Goal: Contribute content

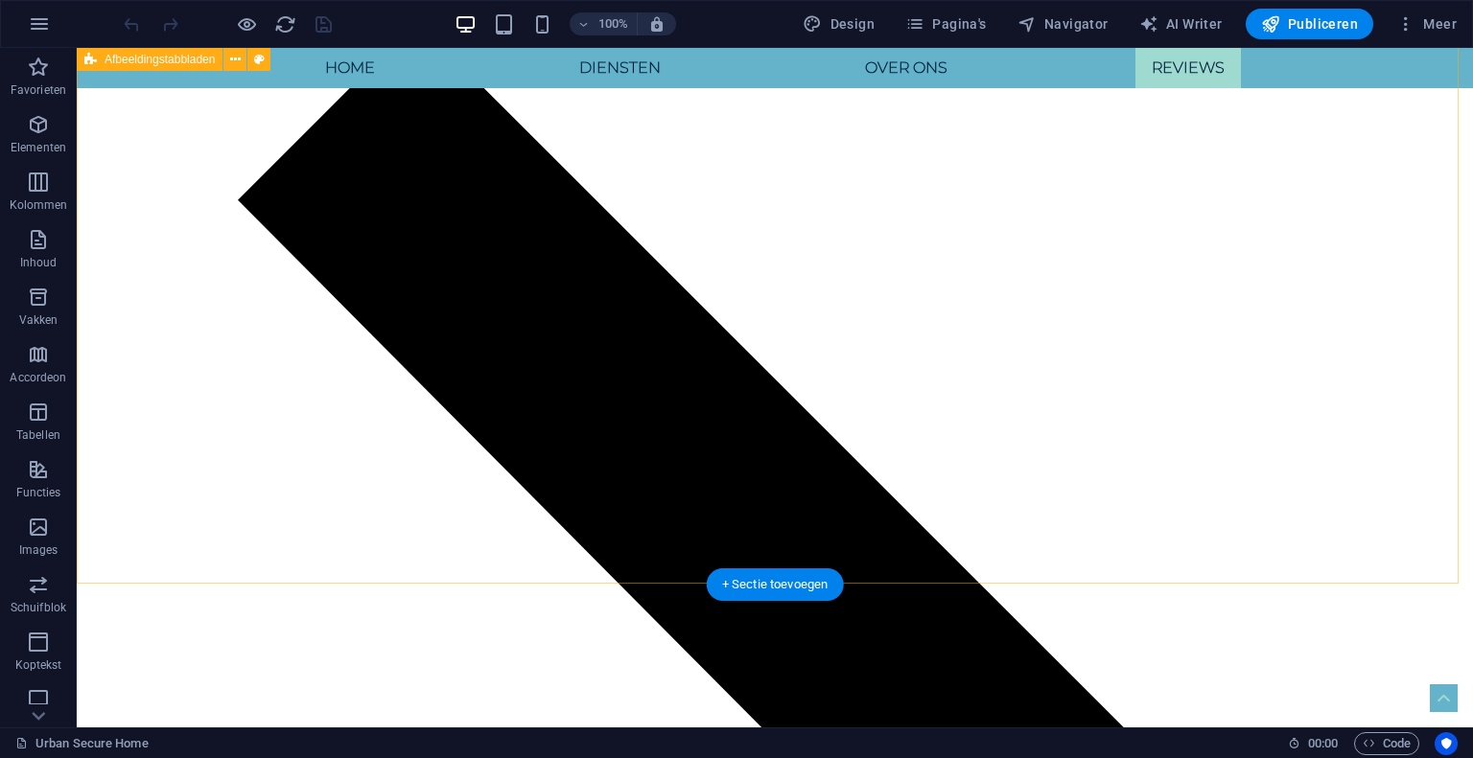
scroll to position [4840, 0]
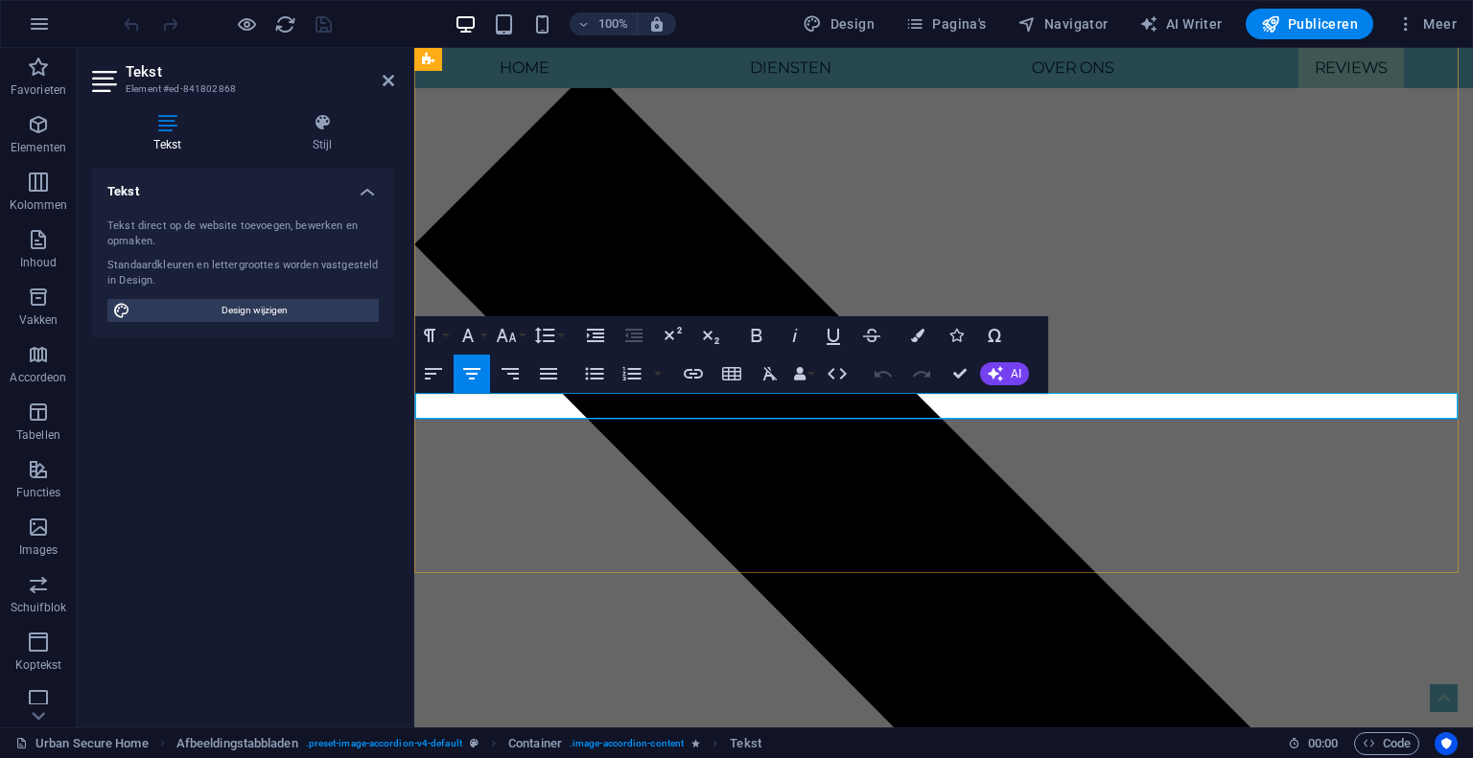
drag, startPoint x: 910, startPoint y: 408, endPoint x: 955, endPoint y: 404, distance: 45.3
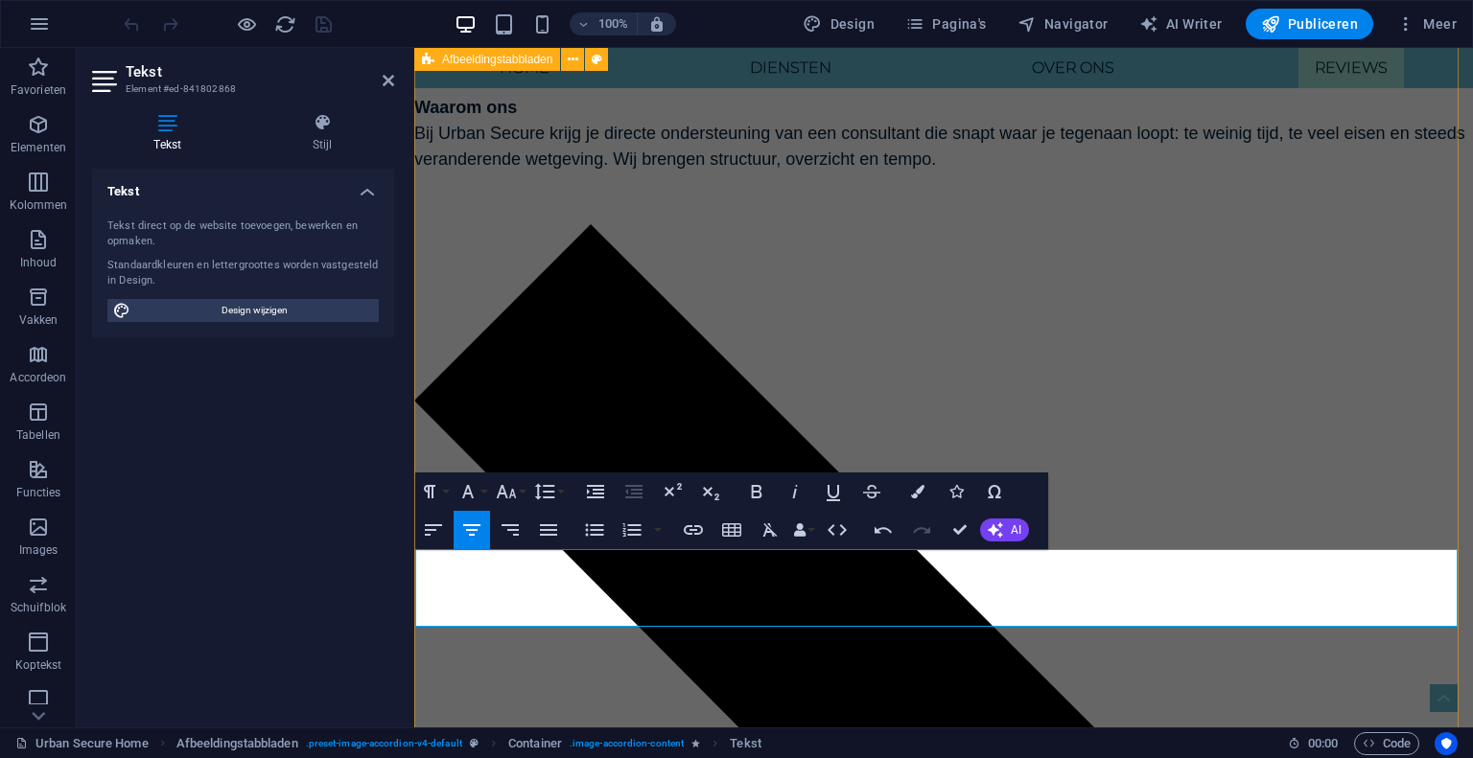
scroll to position [4663, 0]
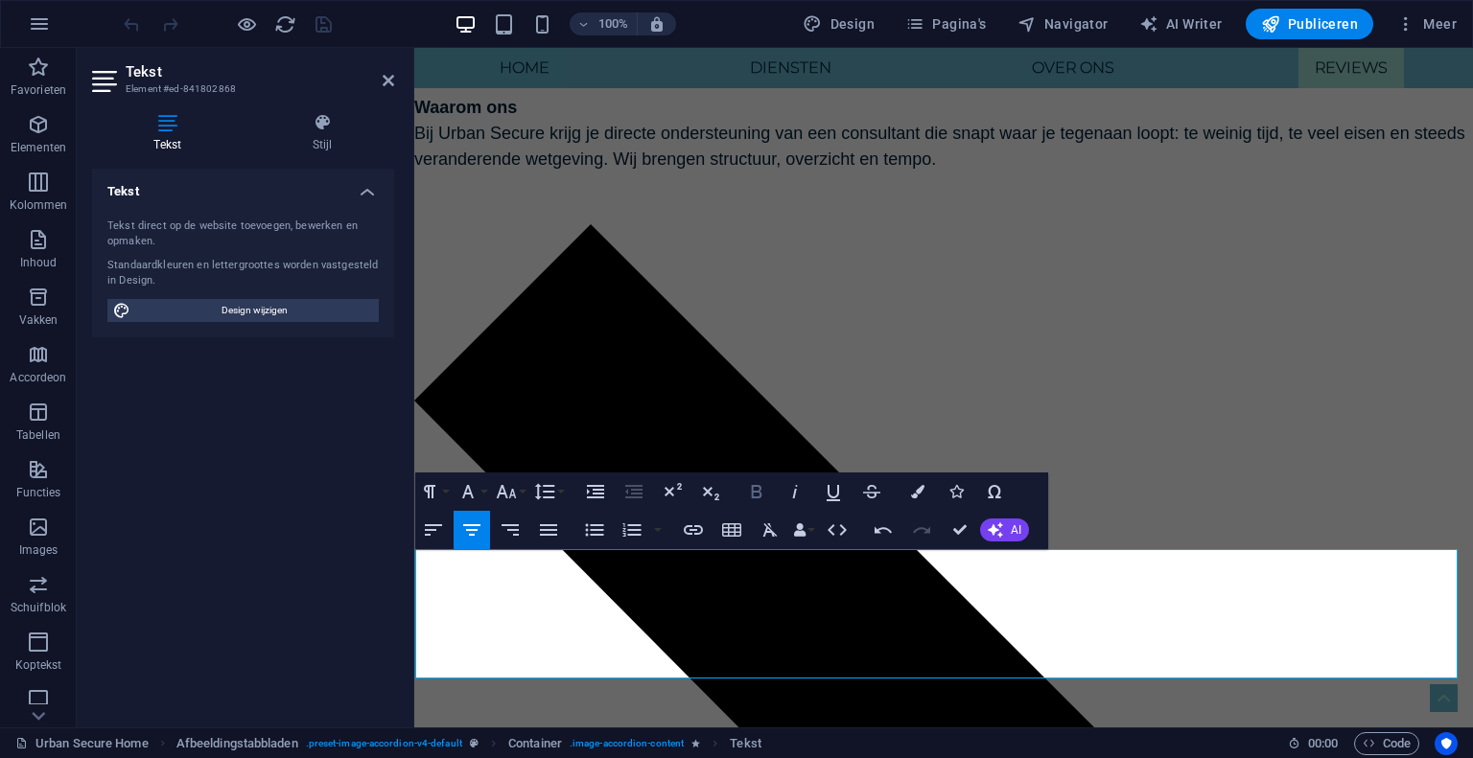
click at [755, 486] on icon "button" at bounding box center [756, 491] width 11 height 13
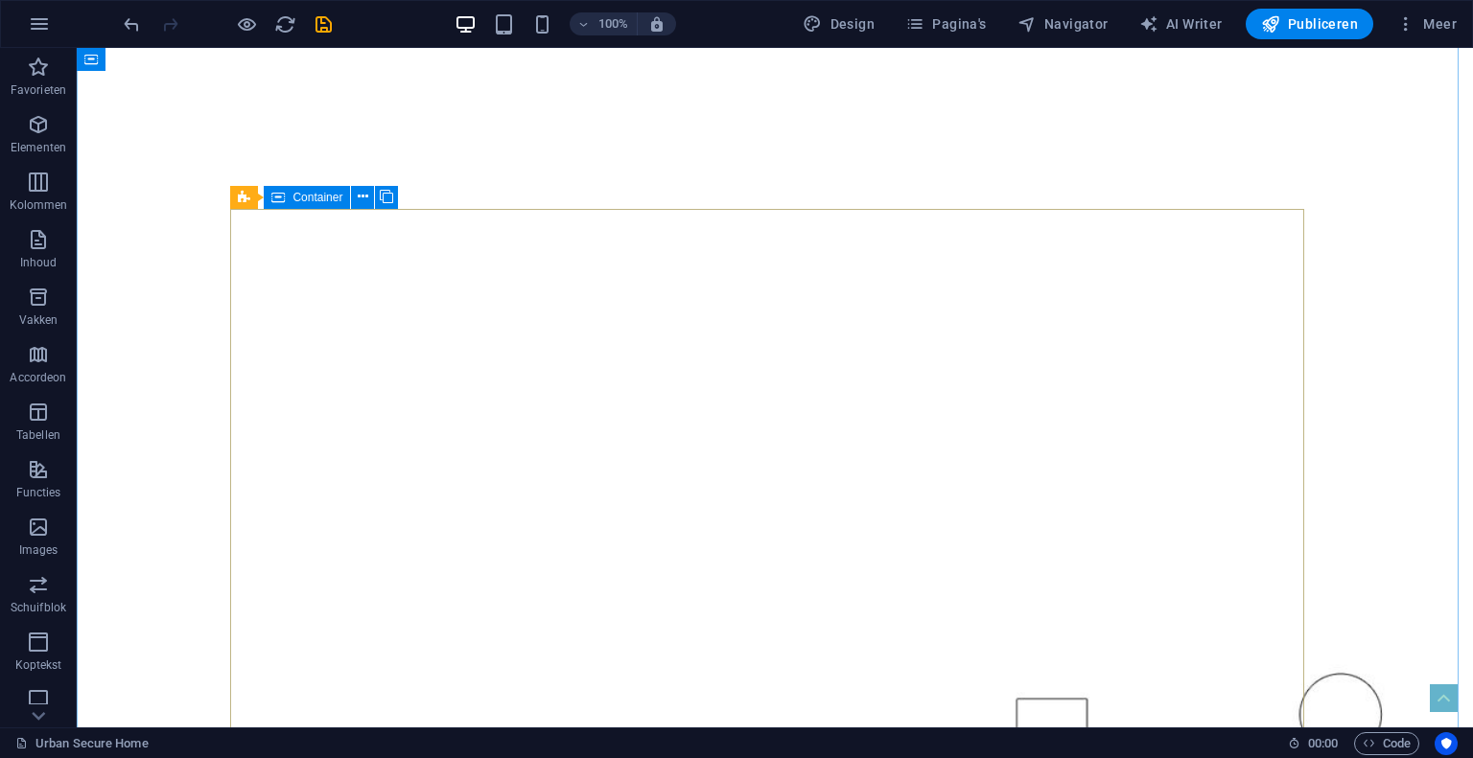
scroll to position [0, 0]
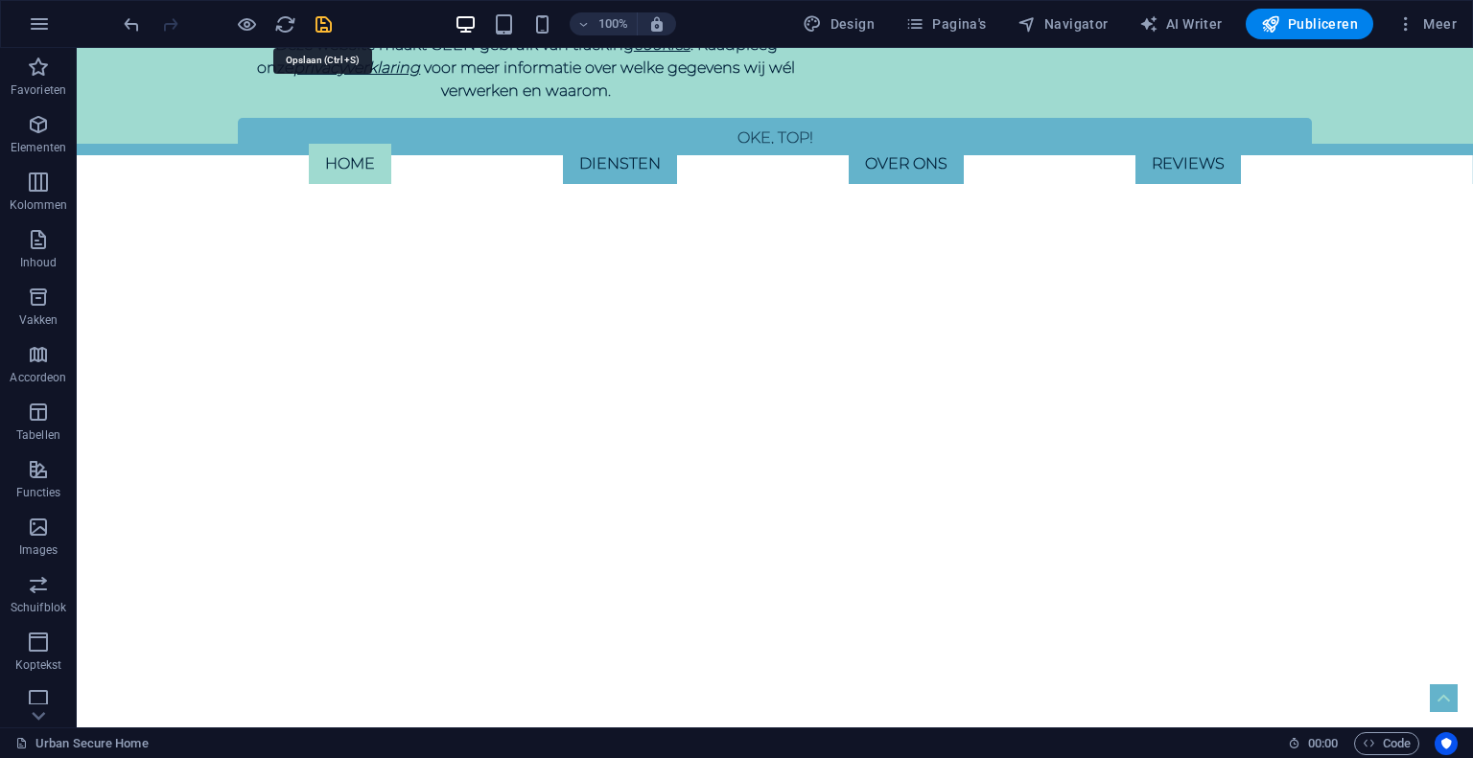
click at [313, 17] on icon "save" at bounding box center [324, 24] width 22 height 22
